Goal: Task Accomplishment & Management: Use online tool/utility

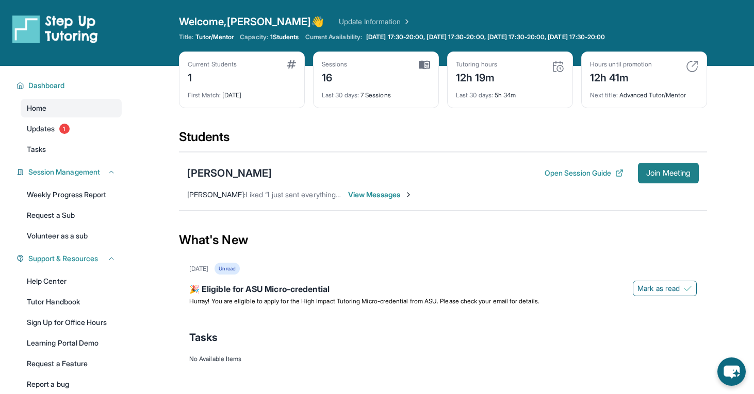
click at [665, 165] on button "Join Meeting" at bounding box center [668, 173] width 61 height 21
